Goal: Navigation & Orientation: Find specific page/section

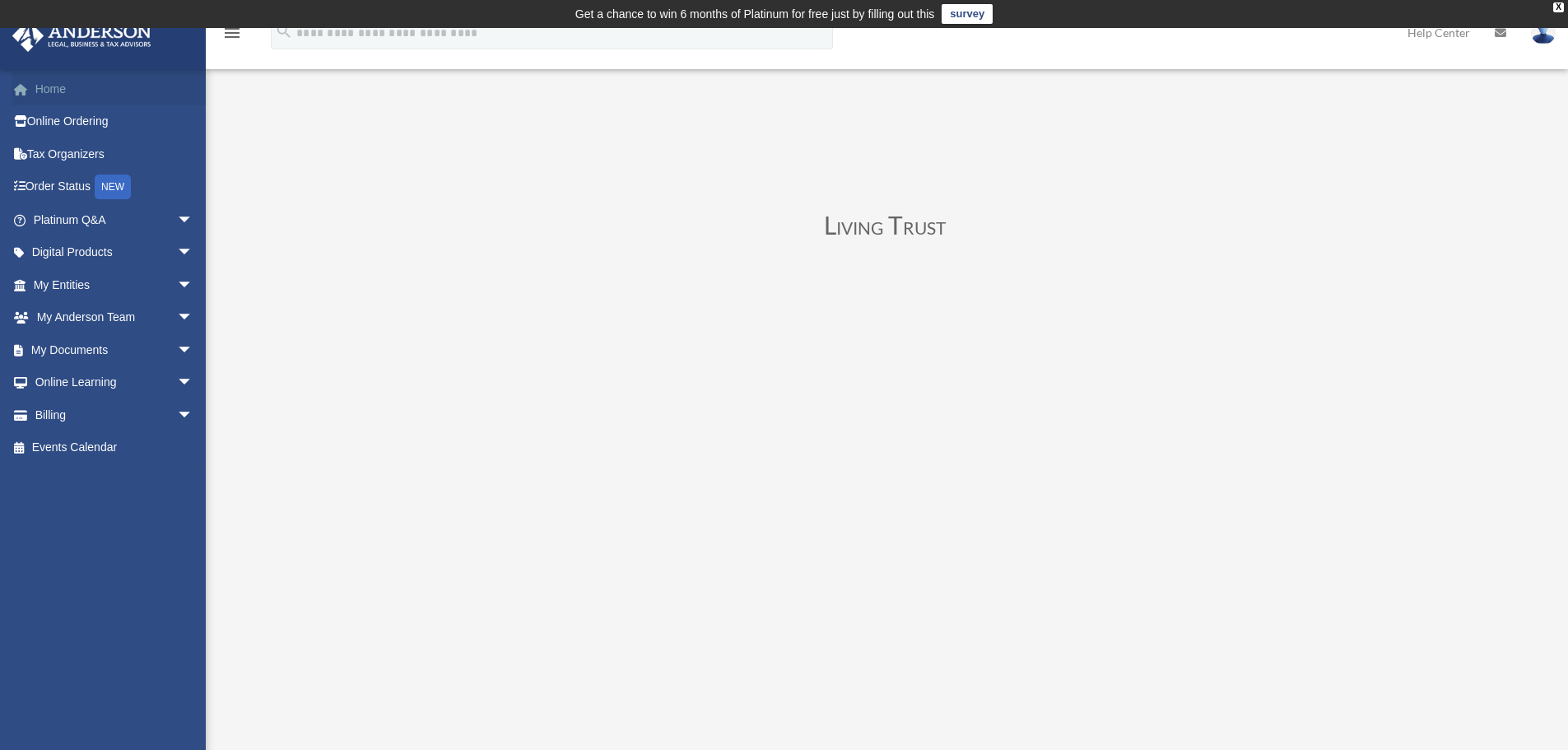
click at [89, 99] on link "Home" at bounding box center [114, 89] width 206 height 33
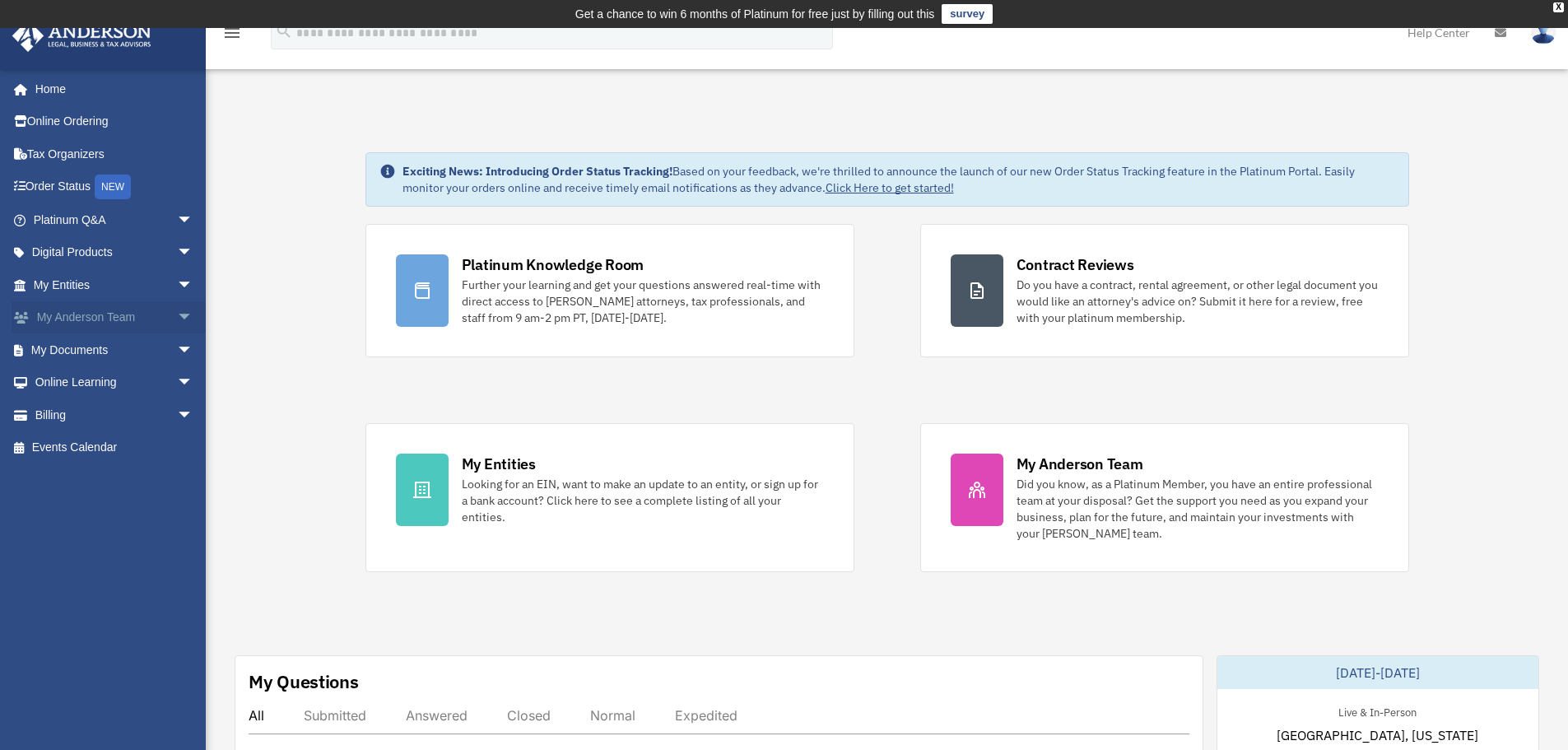
click at [177, 317] on span "arrow_drop_down" at bounding box center [193, 318] width 33 height 34
click at [114, 354] on link "My Anderson Team" at bounding box center [120, 350] width 195 height 33
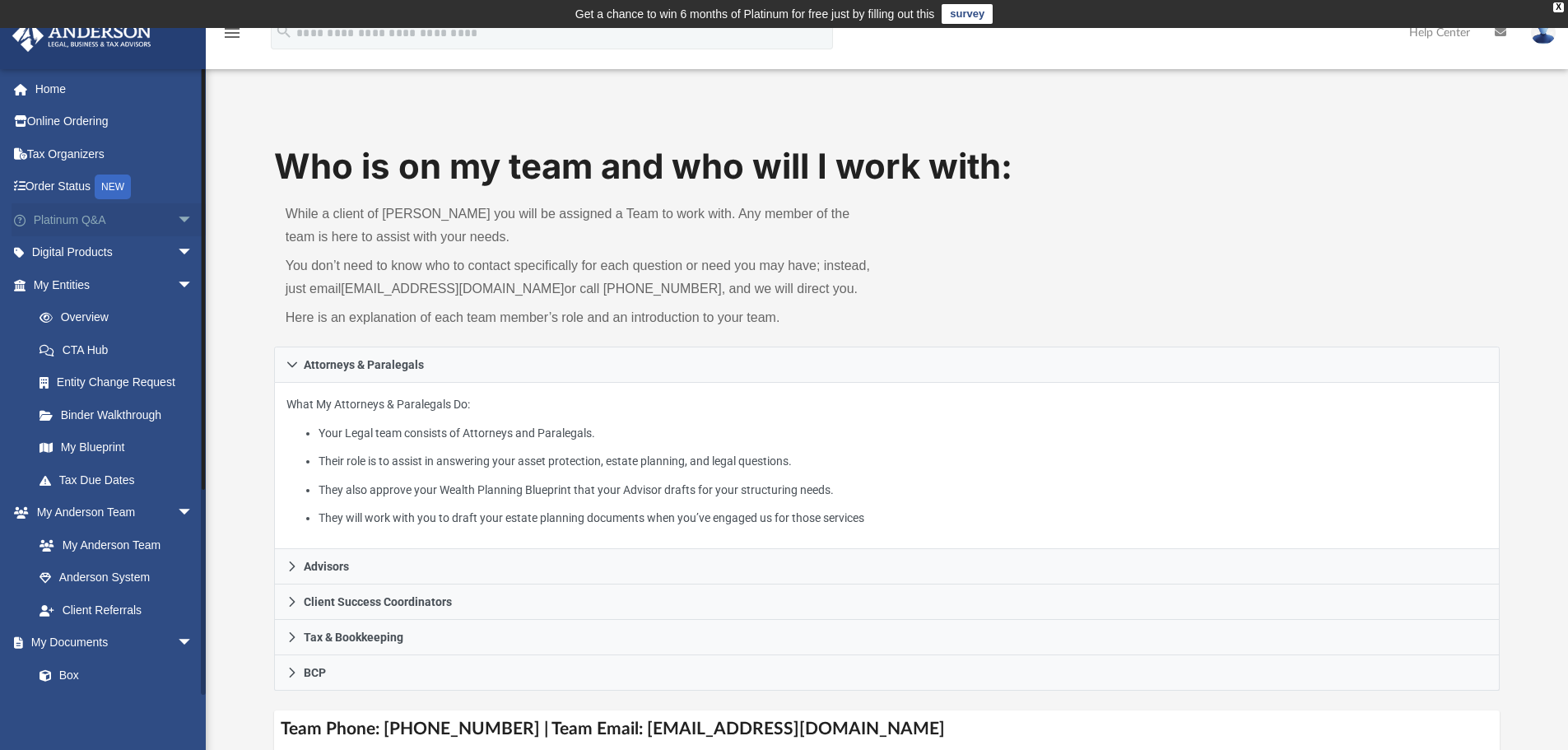
click at [177, 217] on span "arrow_drop_down" at bounding box center [193, 220] width 33 height 34
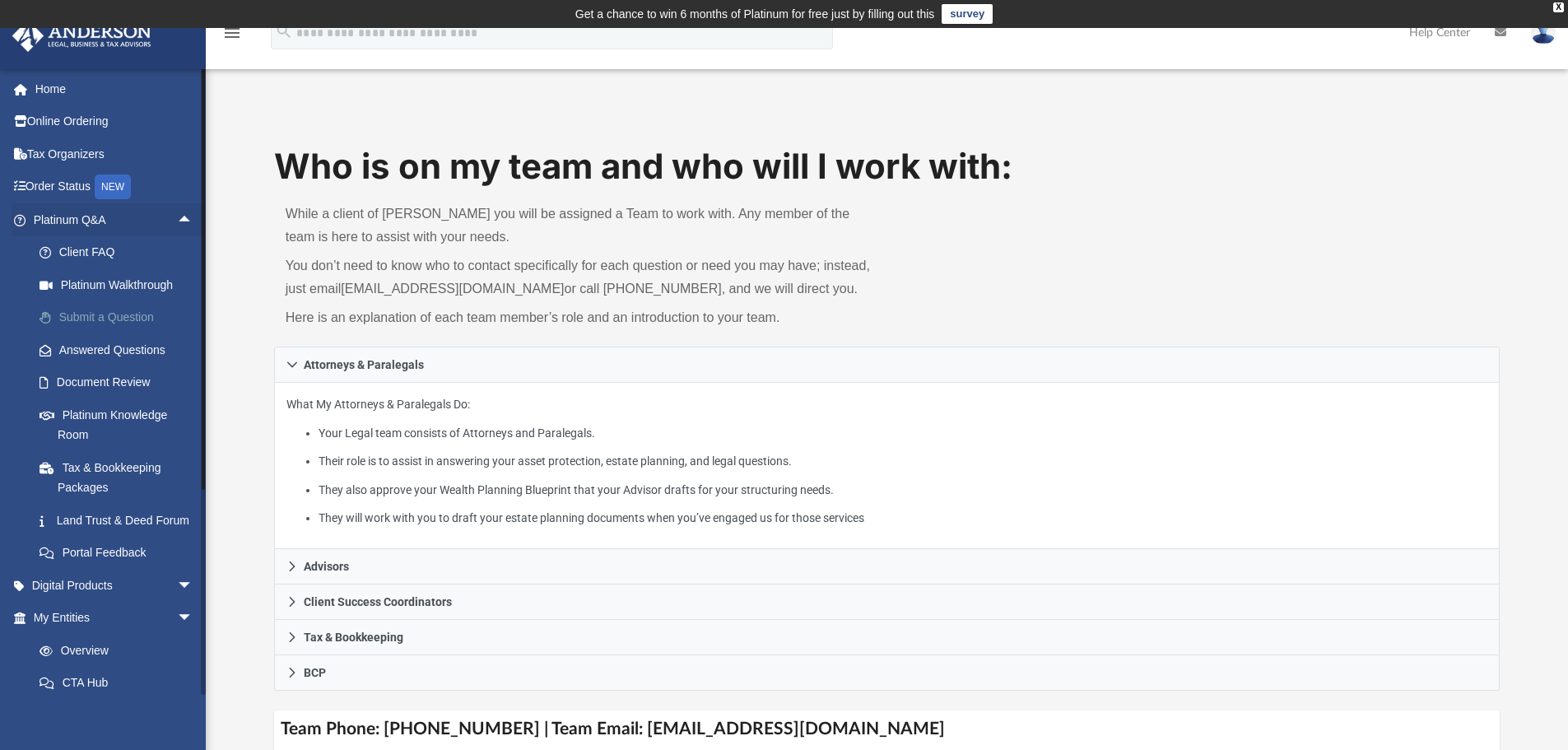
click at [122, 318] on link "Submit a Question" at bounding box center [120, 318] width 195 height 33
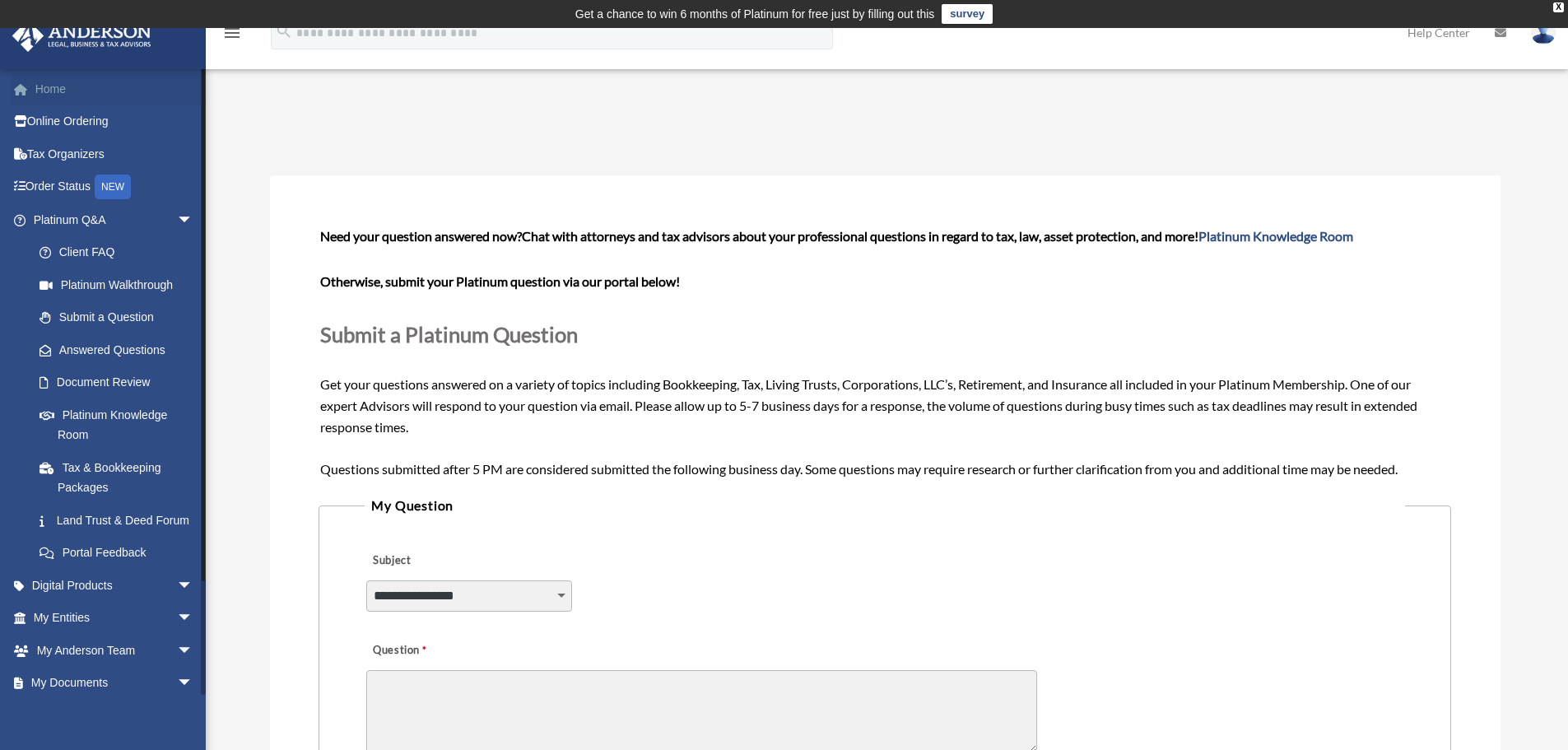
click at [86, 98] on link "Home" at bounding box center [114, 89] width 206 height 33
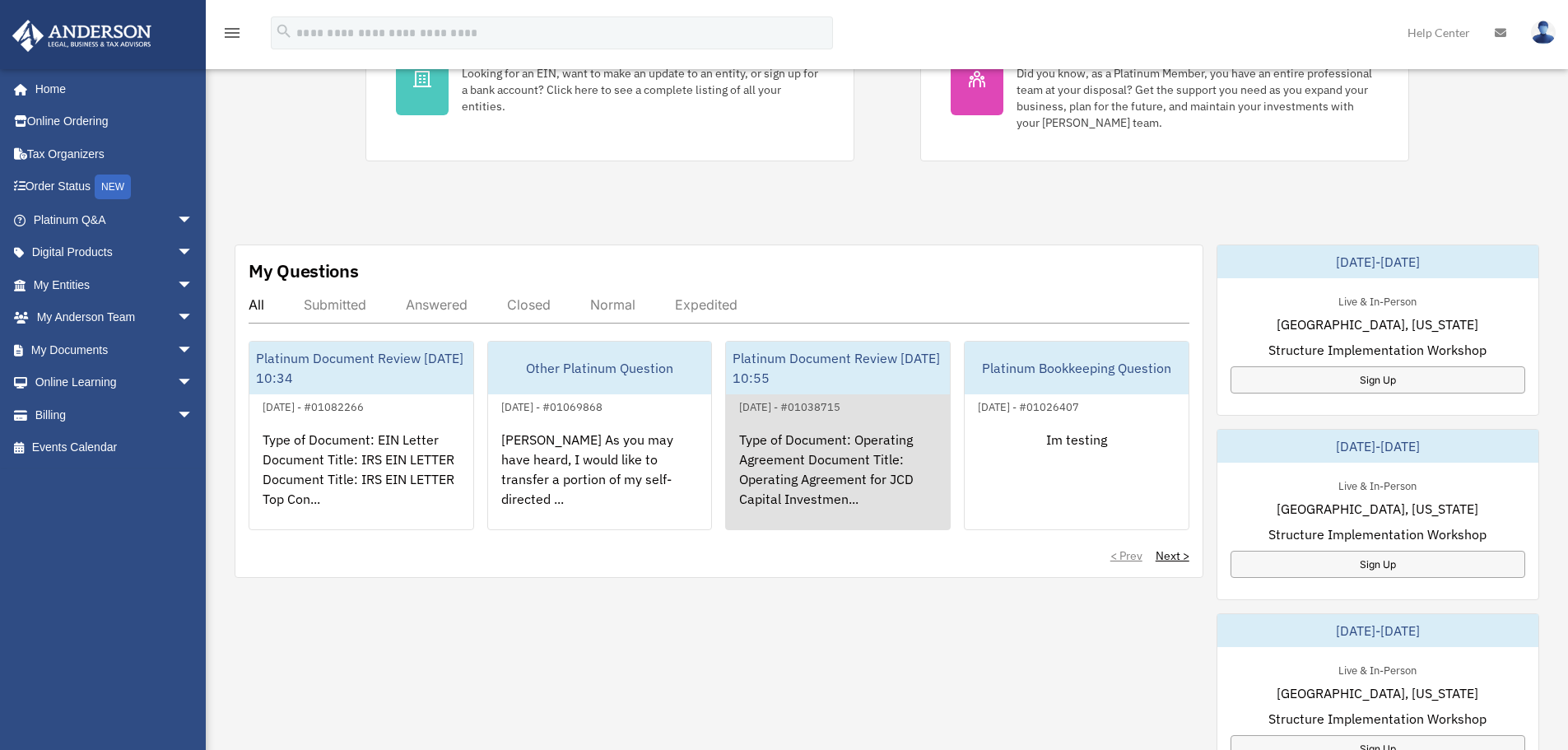
scroll to position [422, 0]
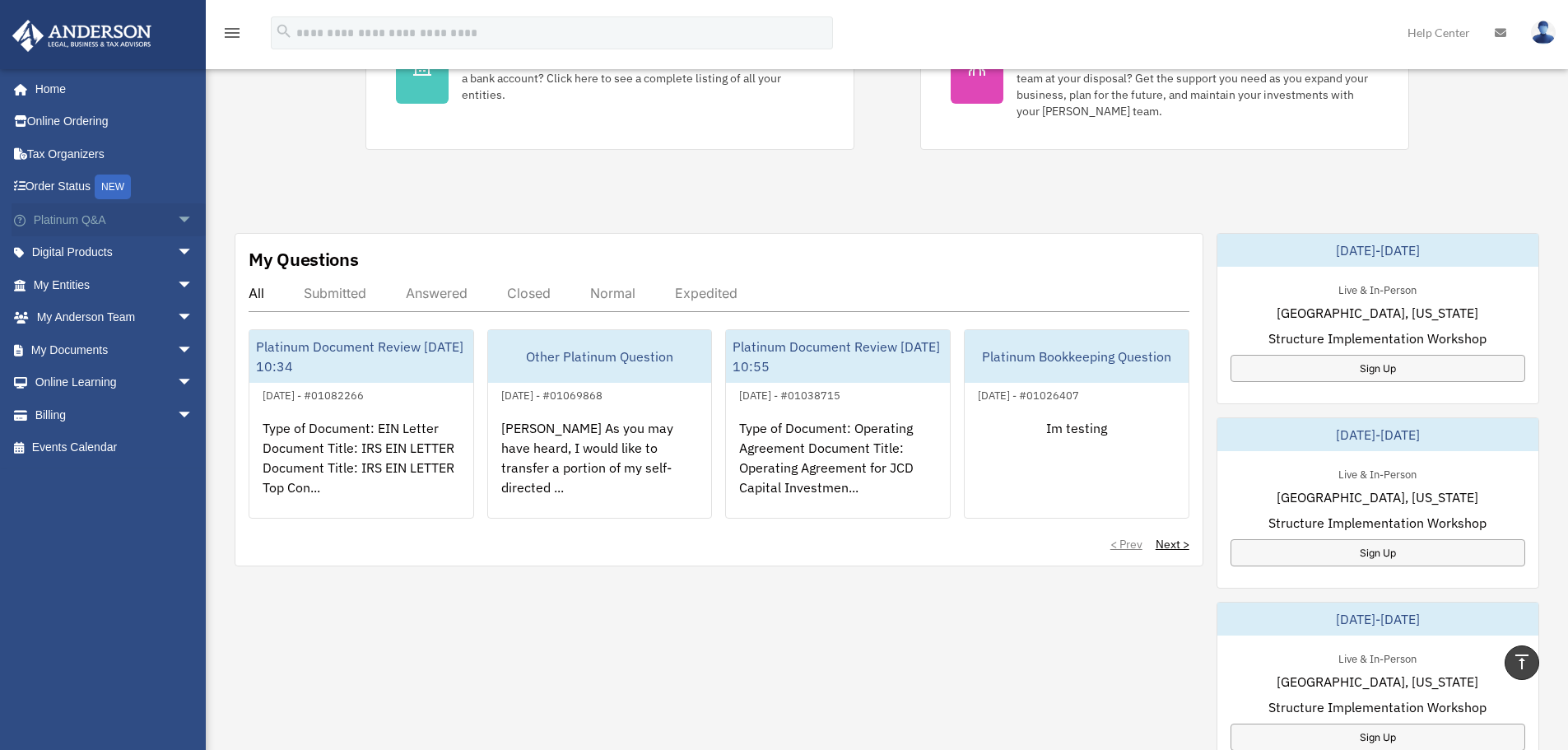
click at [177, 219] on span "arrow_drop_down" at bounding box center [193, 220] width 33 height 34
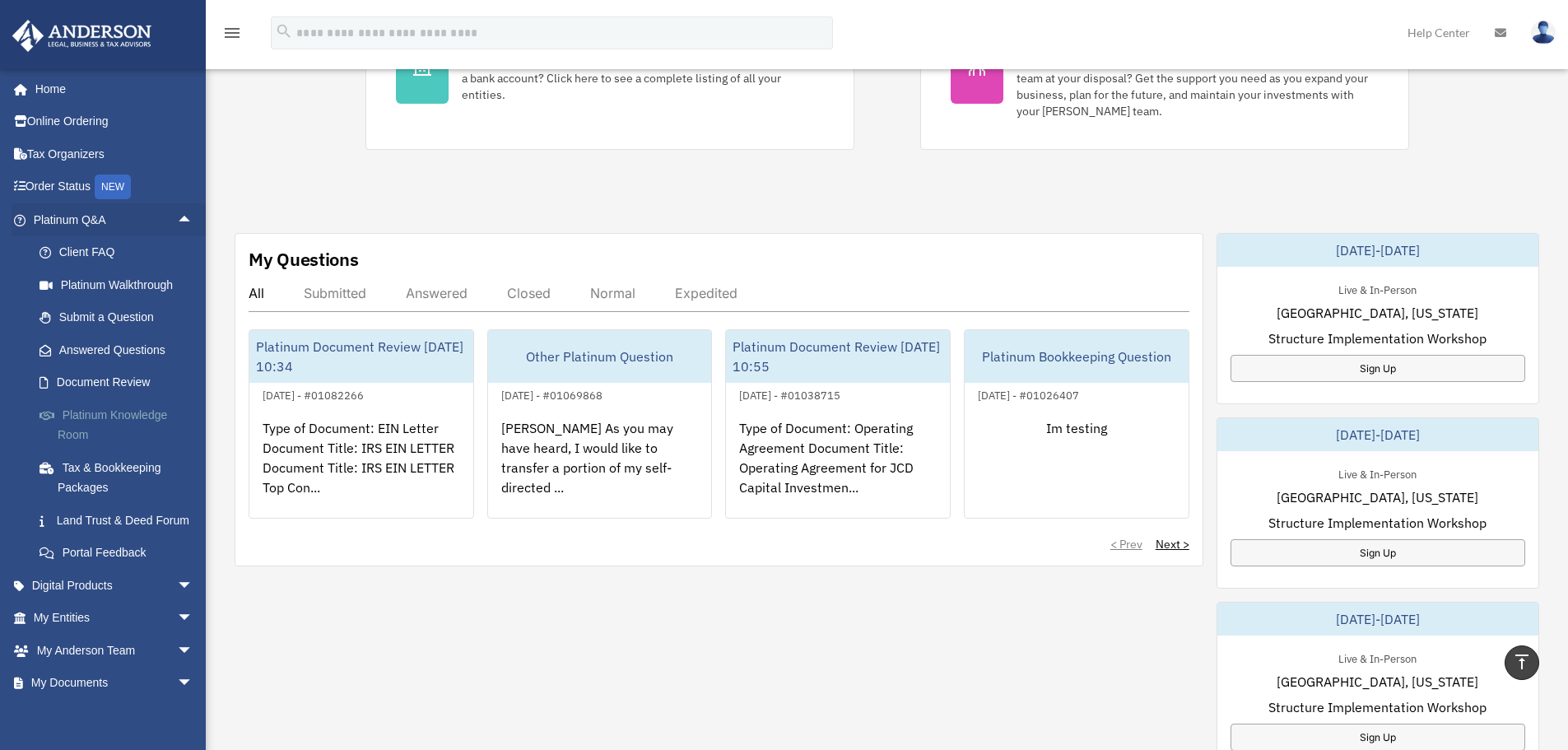
click at [147, 419] on link "Platinum Knowledge Room" at bounding box center [120, 425] width 195 height 53
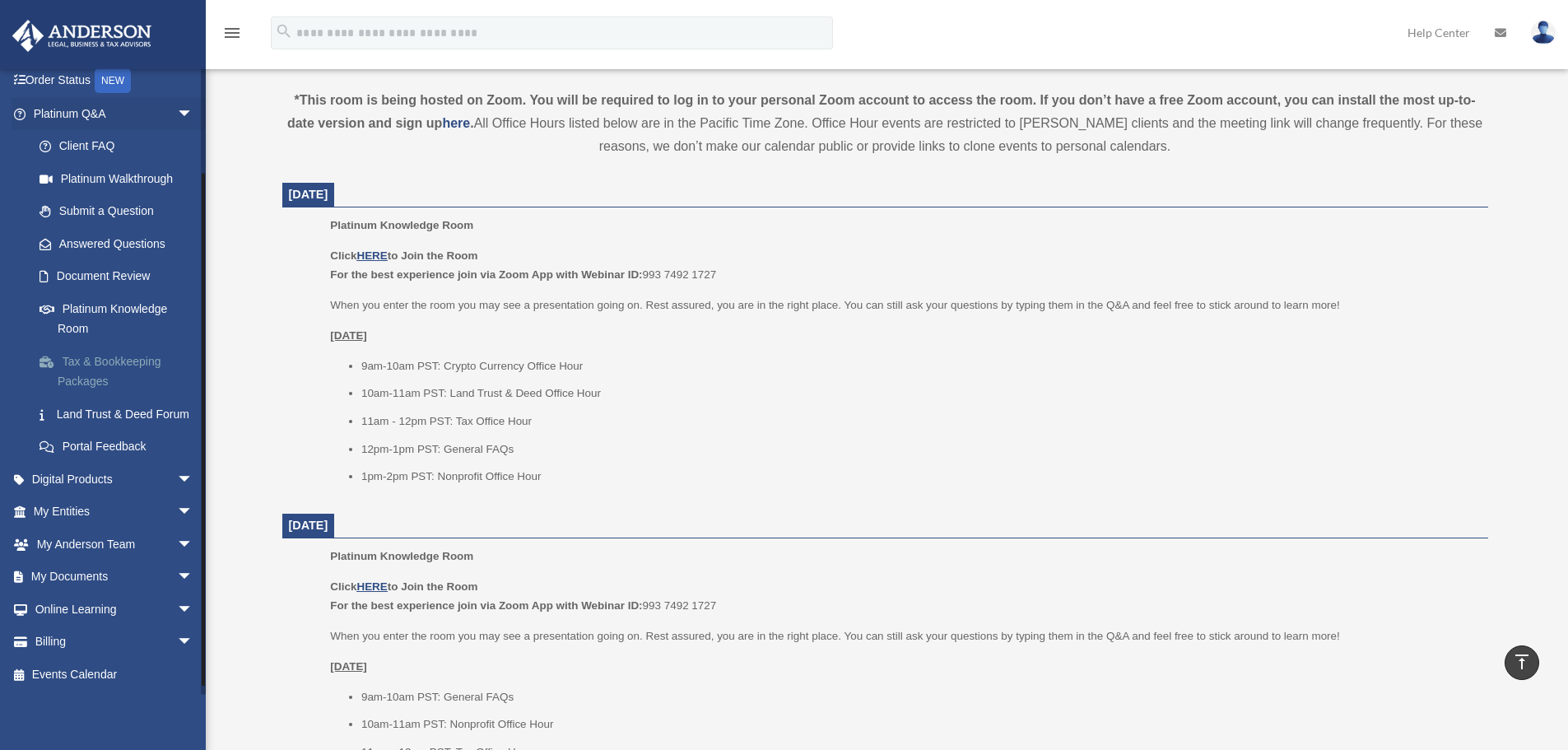
scroll to position [126, 0]
click at [177, 643] on span "arrow_drop_down" at bounding box center [193, 643] width 33 height 34
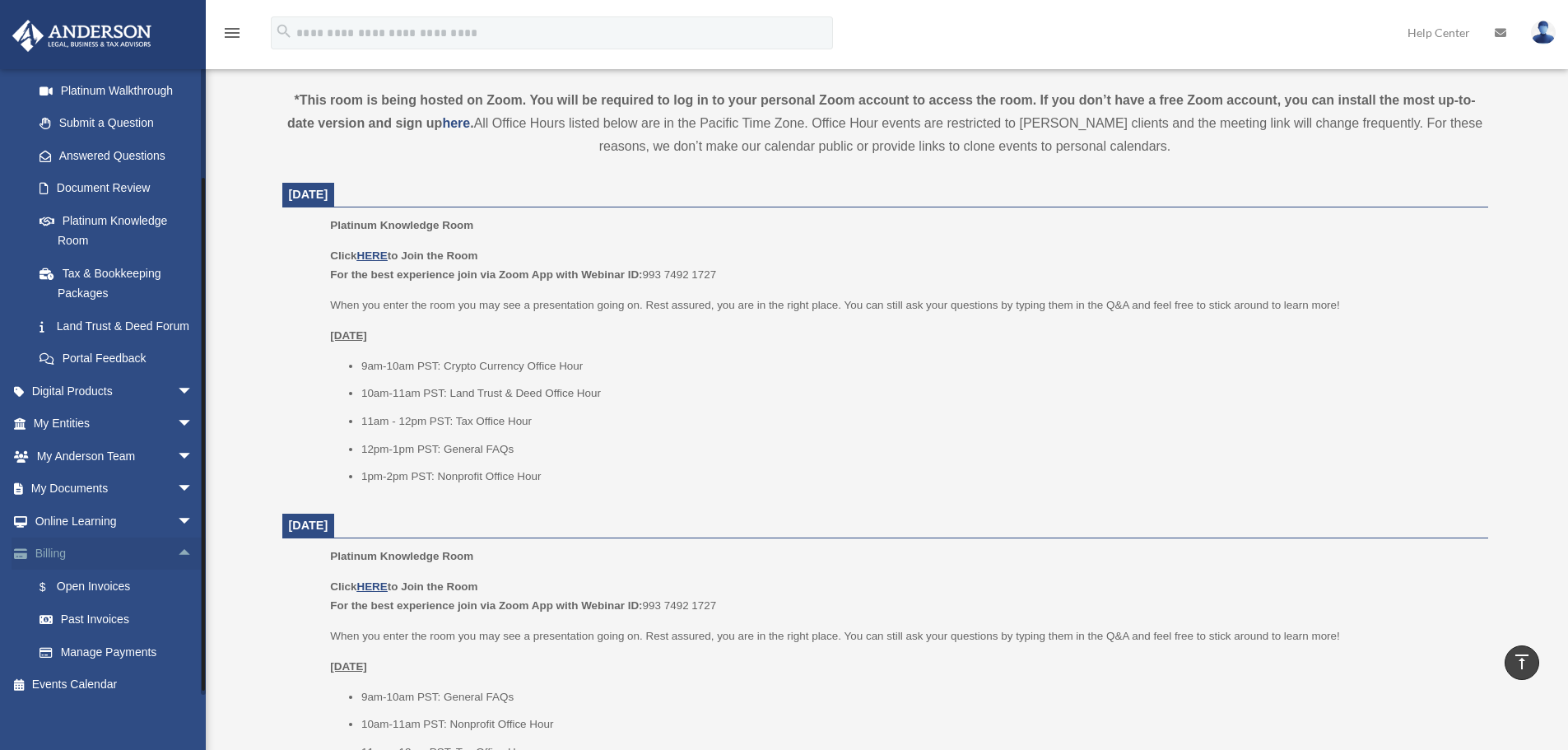
scroll to position [225, 0]
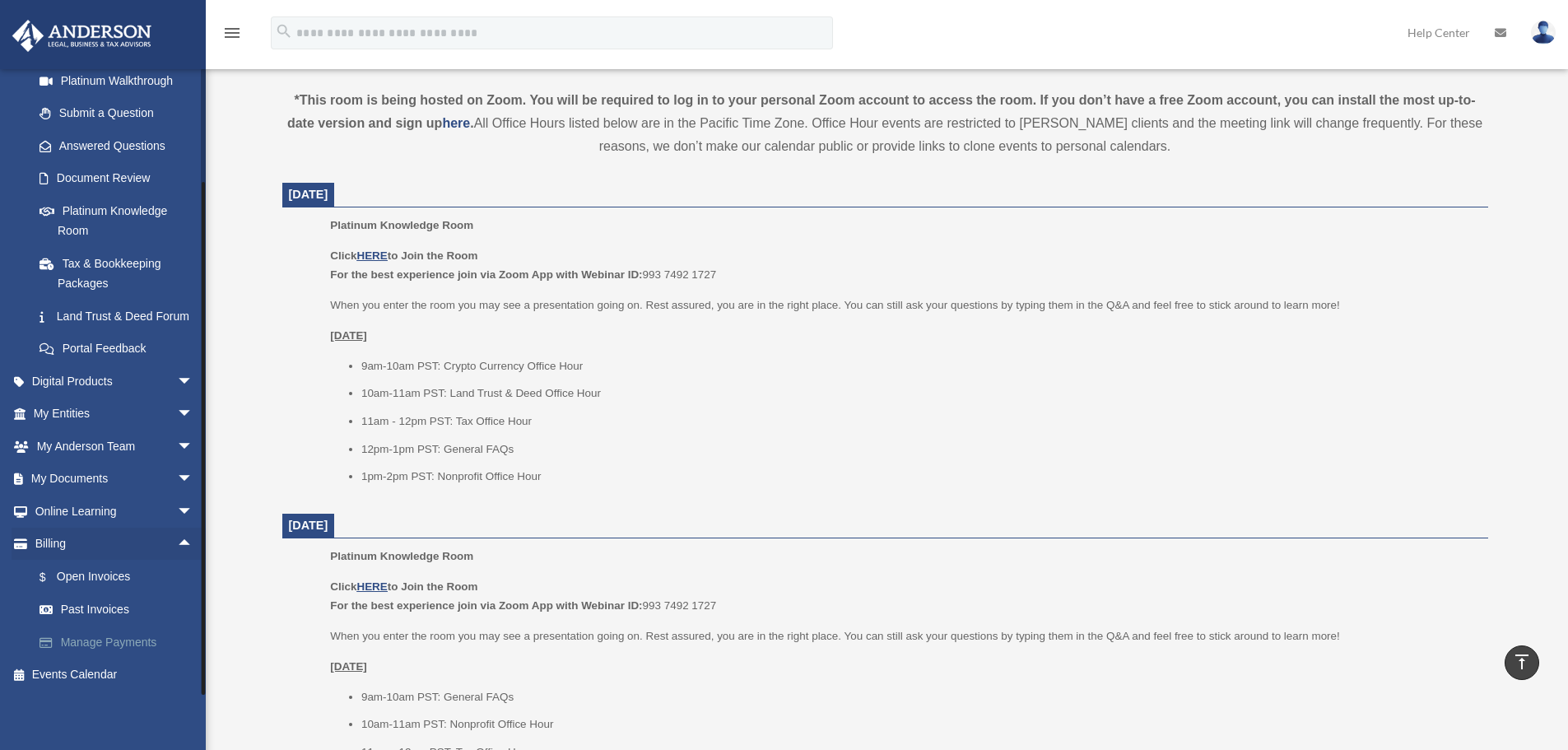
click at [148, 639] on link "Manage Payments" at bounding box center [120, 642] width 195 height 33
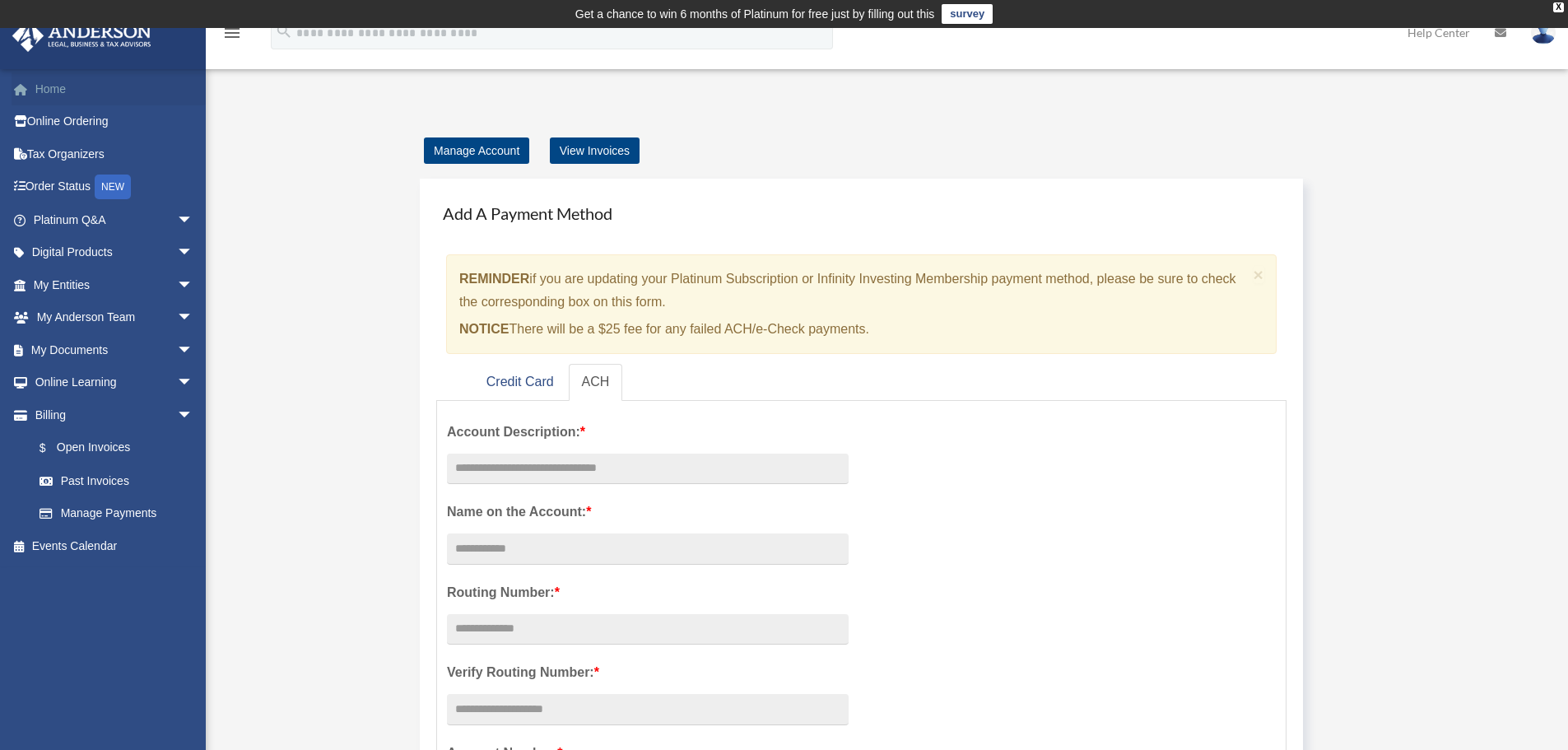
click at [85, 89] on link "Home" at bounding box center [114, 89] width 206 height 33
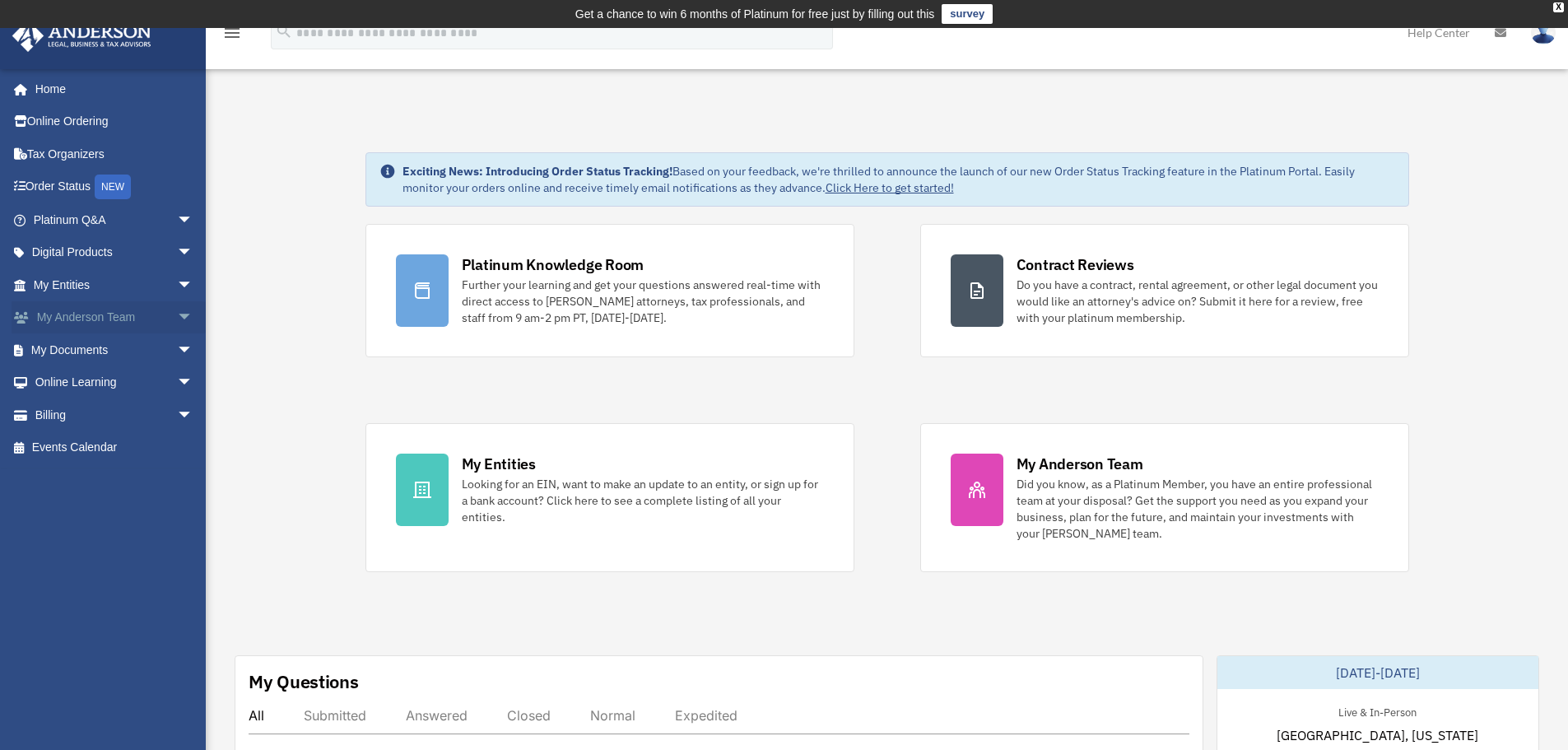
click at [177, 318] on span "arrow_drop_down" at bounding box center [193, 318] width 33 height 34
click at [137, 351] on link "My Anderson Team" at bounding box center [120, 350] width 195 height 33
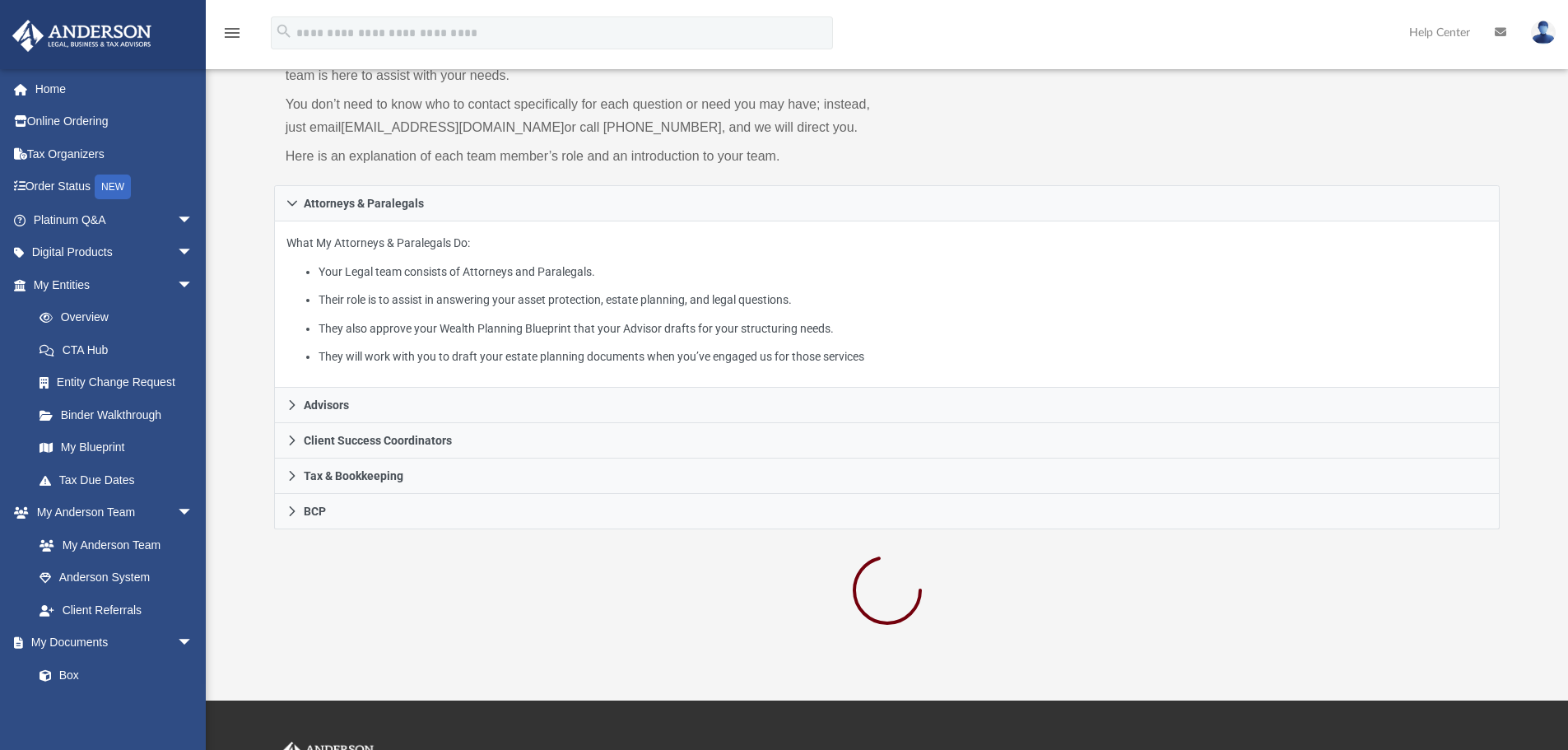
scroll to position [165, 0]
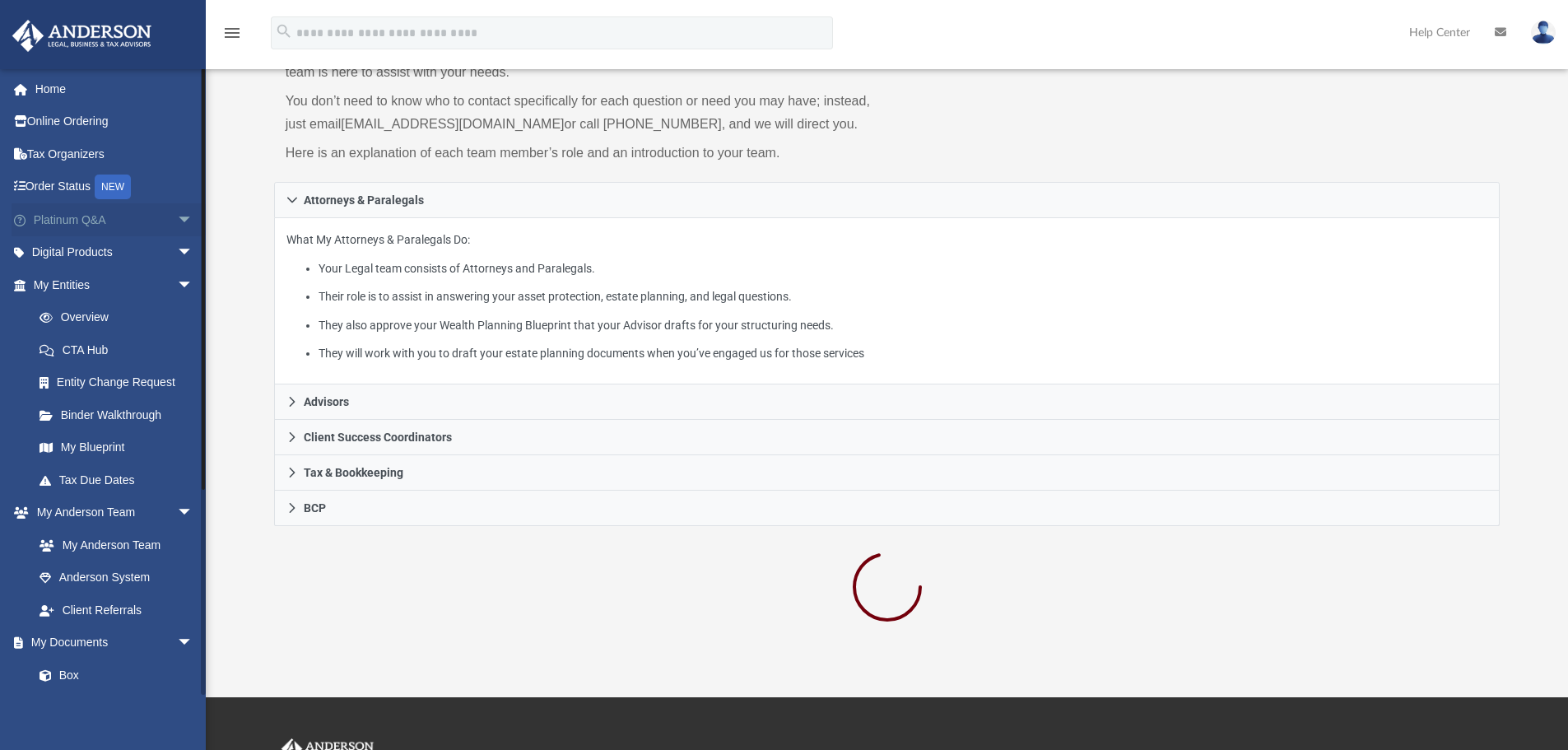
click at [177, 220] on span "arrow_drop_down" at bounding box center [193, 220] width 33 height 34
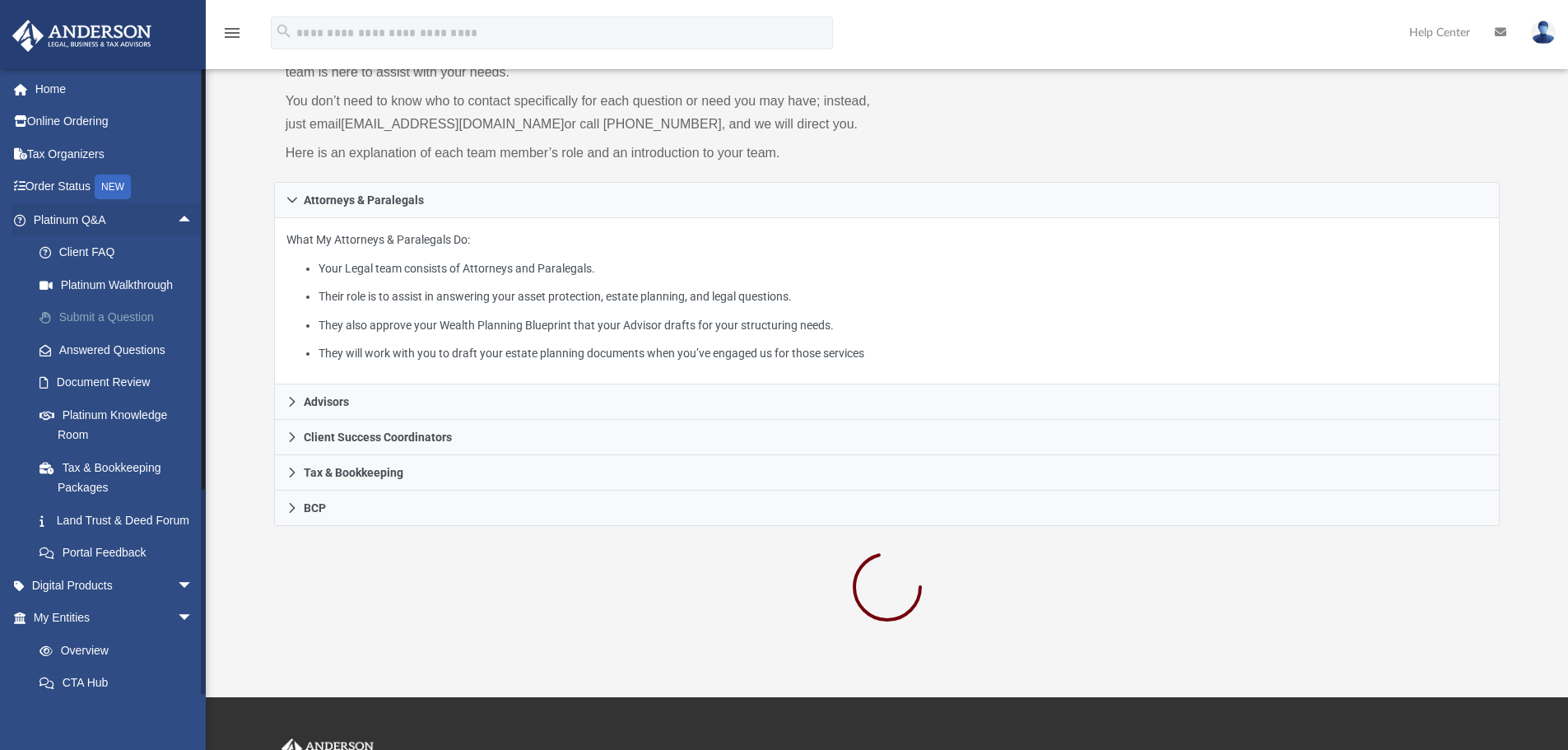
click at [168, 310] on link "Submit a Question" at bounding box center [120, 318] width 195 height 33
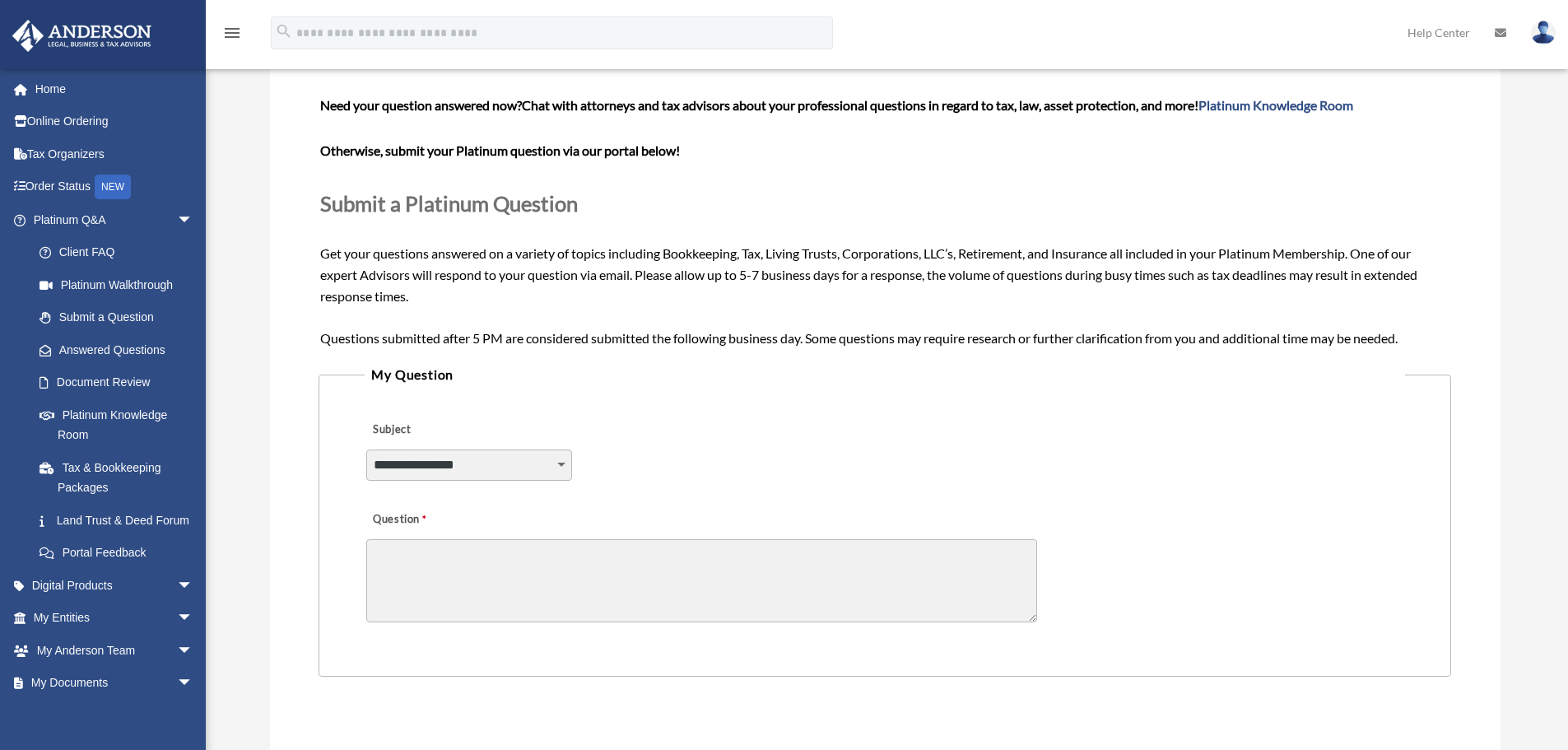
scroll to position [165, 0]
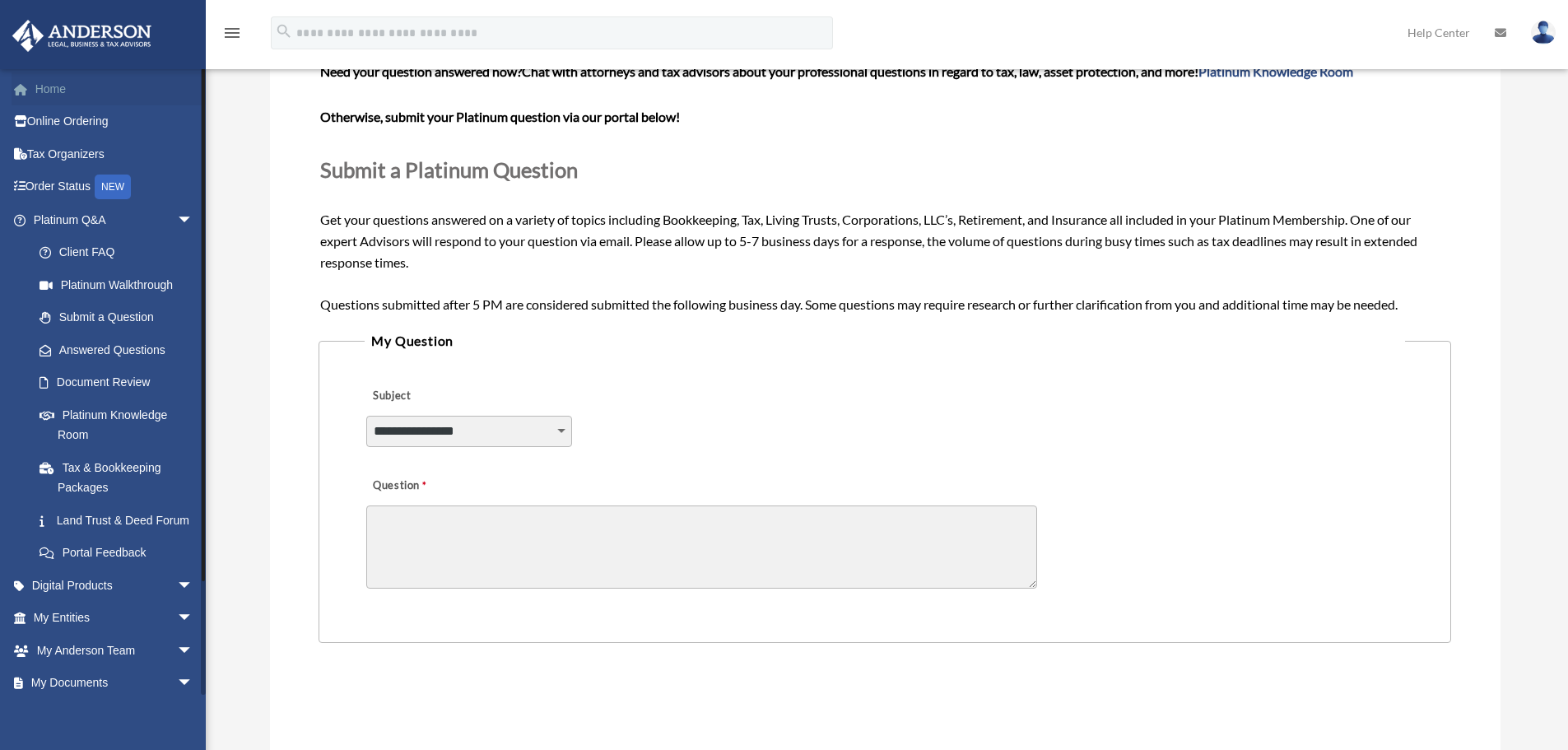
click at [57, 95] on link "Home" at bounding box center [114, 89] width 206 height 33
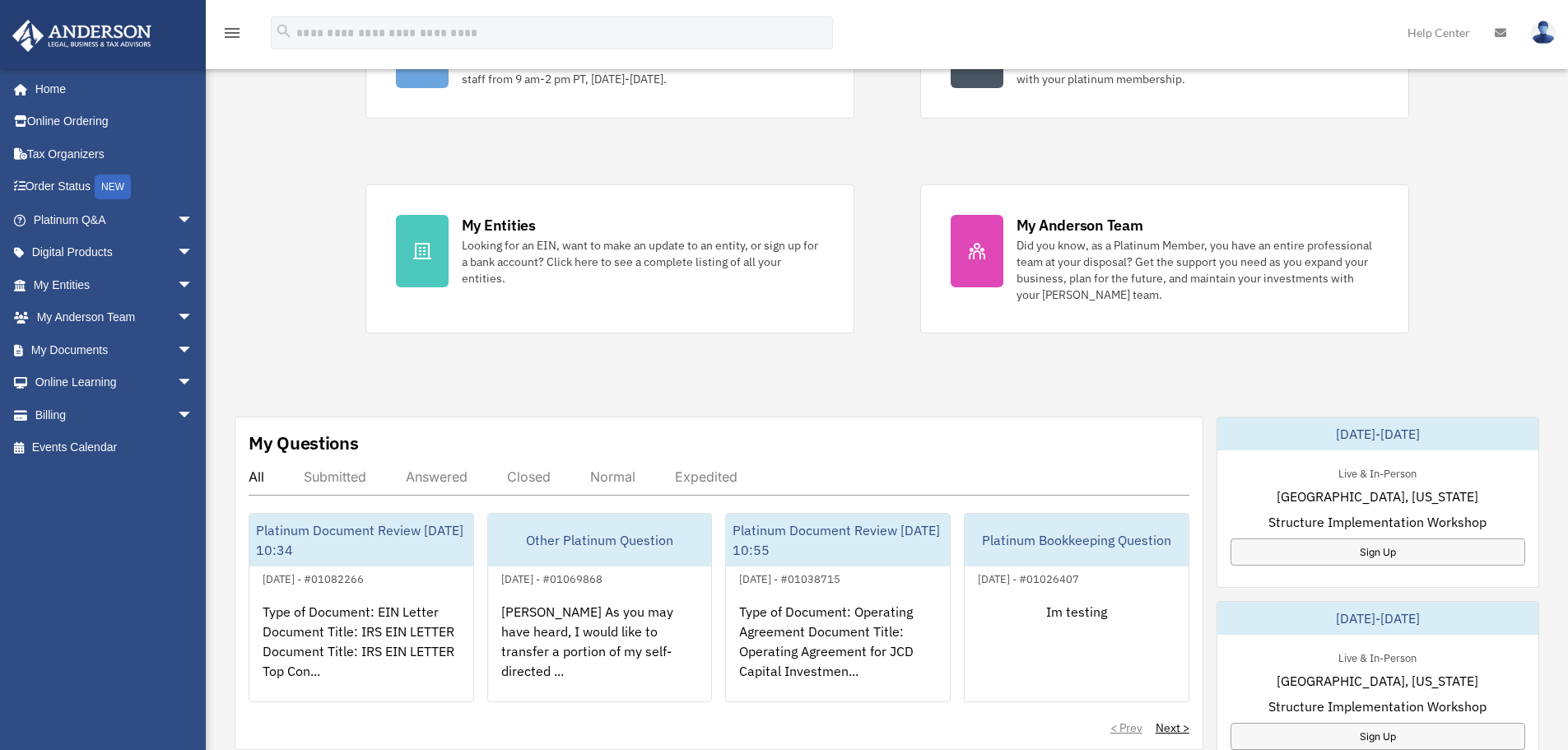
scroll to position [248, 0]
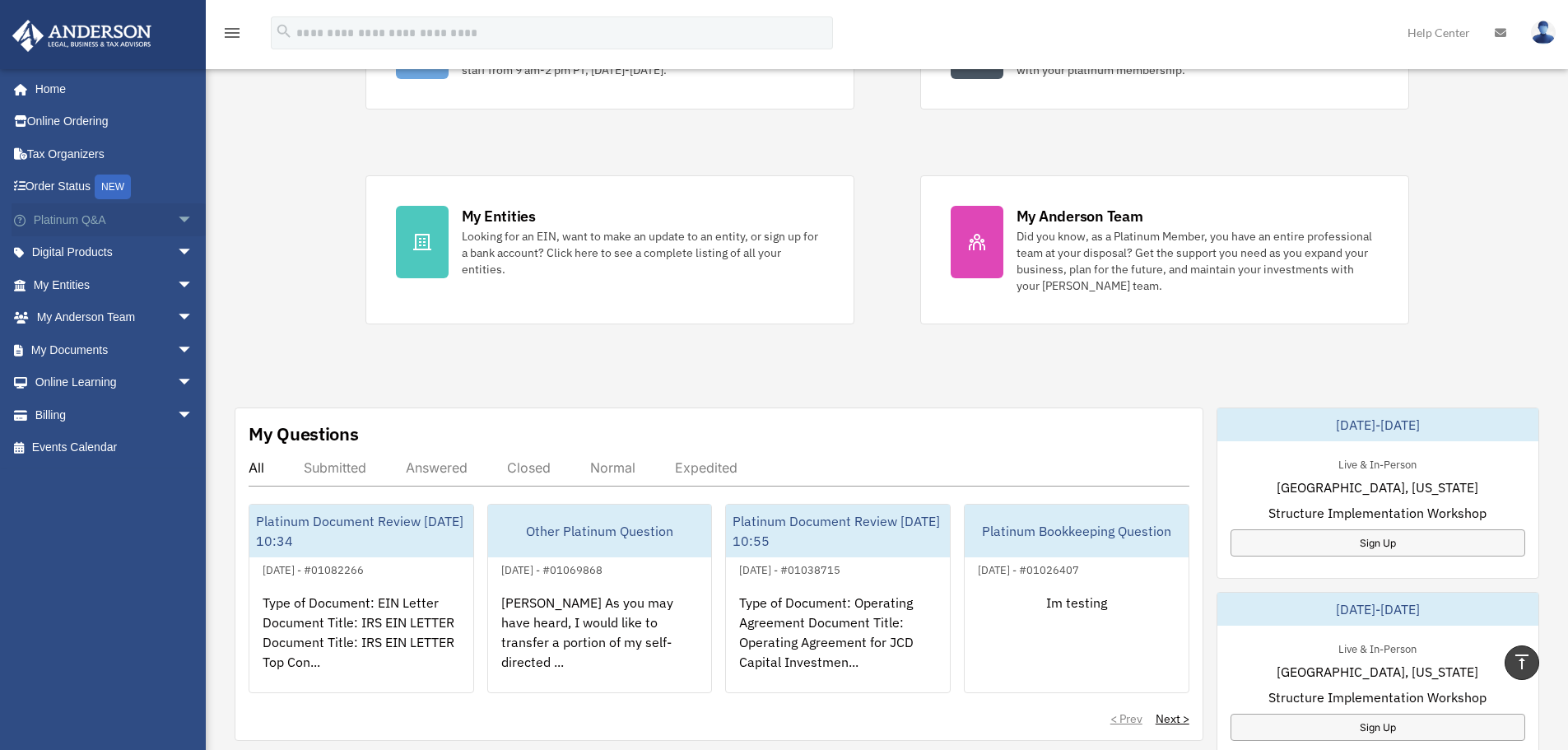
click at [177, 222] on span "arrow_drop_down" at bounding box center [193, 220] width 33 height 34
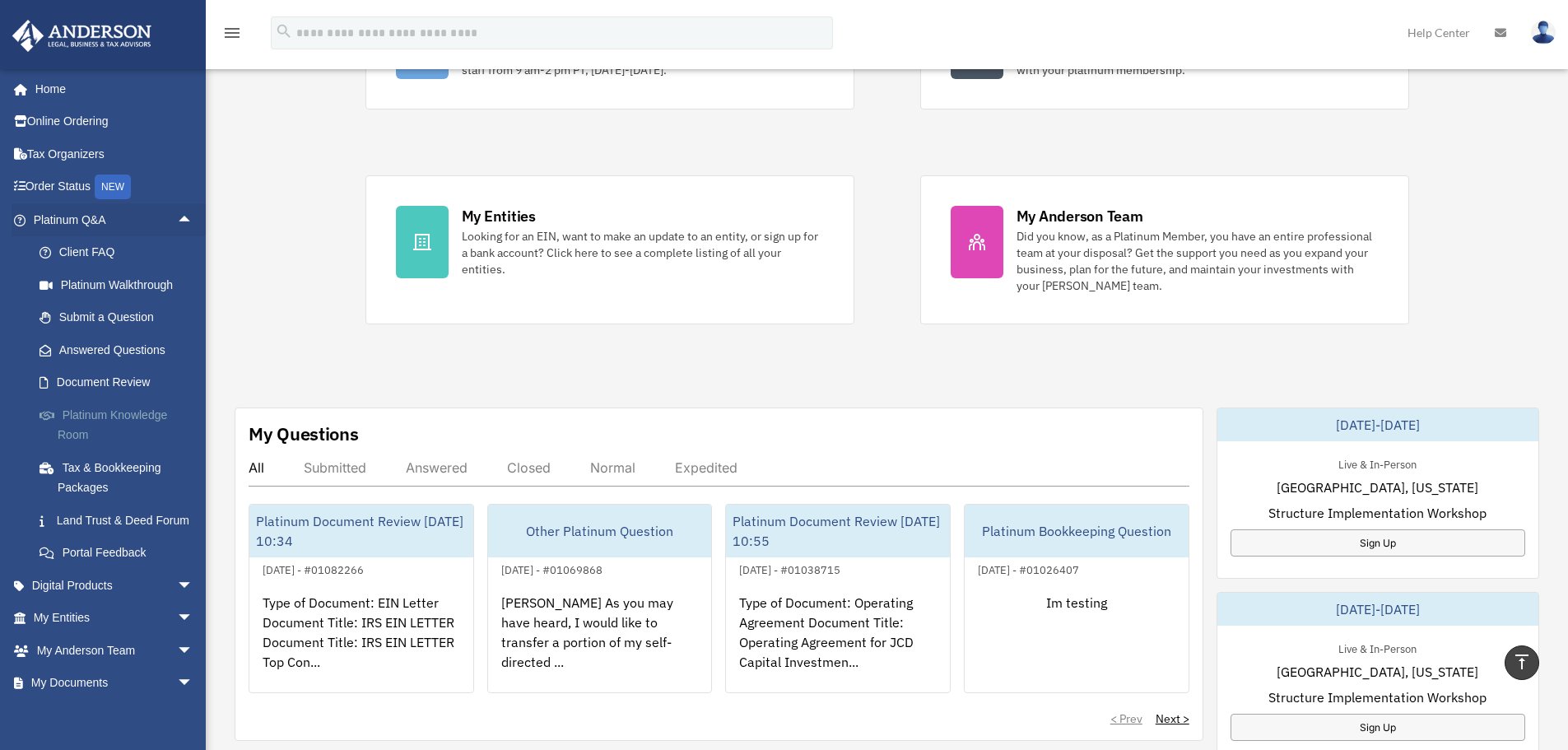
click at [87, 412] on link "Platinum Knowledge Room" at bounding box center [120, 425] width 195 height 53
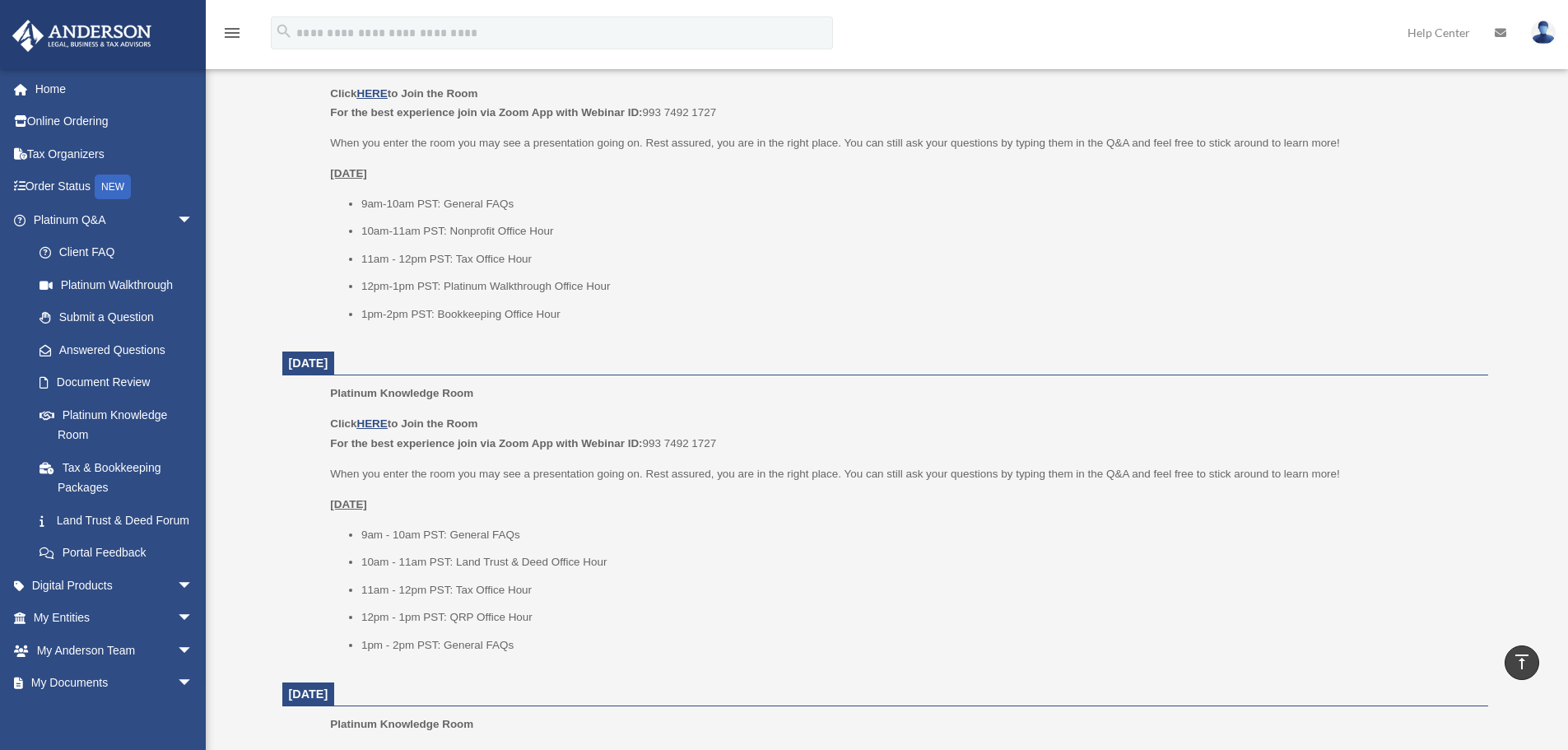
scroll to position [1070, 0]
